Goal: Navigation & Orientation: Find specific page/section

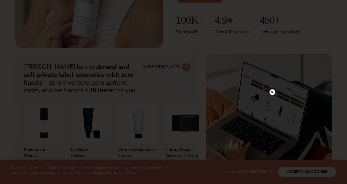
scroll to position [172, 0]
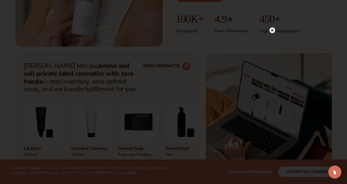
click at [273, 29] on circle at bounding box center [272, 30] width 6 height 6
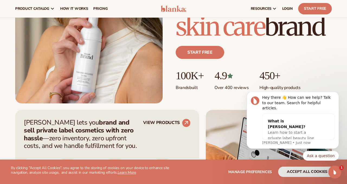
scroll to position [0, 0]
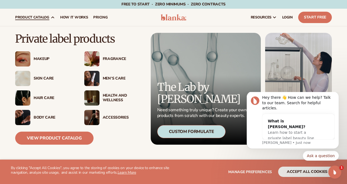
click at [51, 76] on div "Skin Care" at bounding box center [54, 78] width 40 height 5
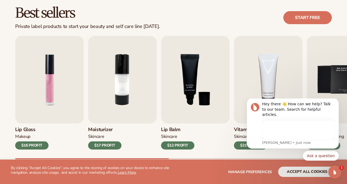
scroll to position [156, 0]
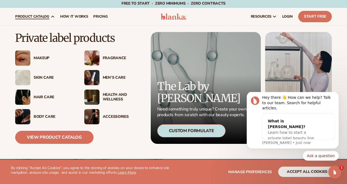
click at [46, 94] on div "Hair Care" at bounding box center [44, 96] width 58 height 15
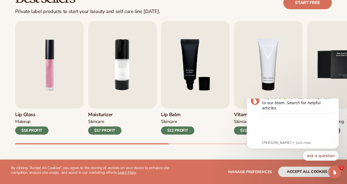
scroll to position [171, 0]
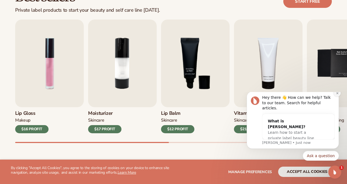
click at [337, 95] on icon "Dismiss notification" at bounding box center [337, 93] width 3 height 3
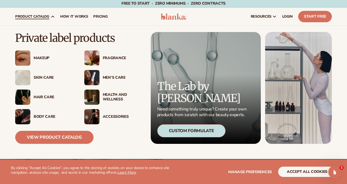
click at [118, 93] on div "Health And Wellness" at bounding box center [123, 96] width 40 height 9
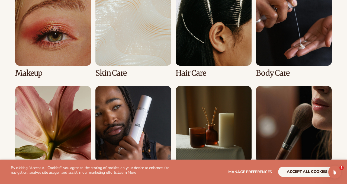
scroll to position [415, 0]
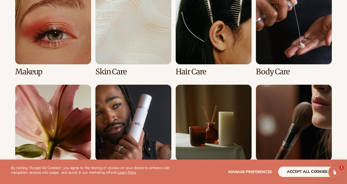
click at [213, 35] on link "3 / 8" at bounding box center [214, 32] width 76 height 88
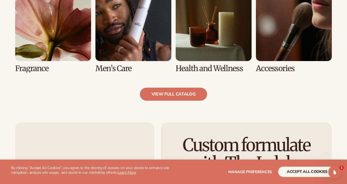
scroll to position [515, 0]
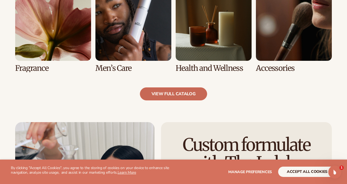
click at [185, 93] on link "view full catalog" at bounding box center [173, 93] width 67 height 13
